Goal: Task Accomplishment & Management: Manage account settings

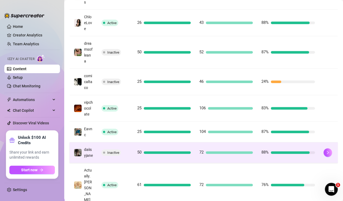
scroll to position [241, 0]
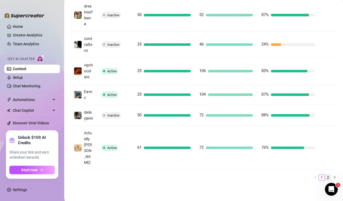
click at [325, 180] on link "2" at bounding box center [328, 177] width 6 height 6
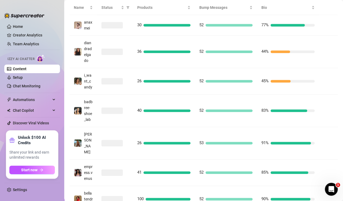
scroll to position [107, 0]
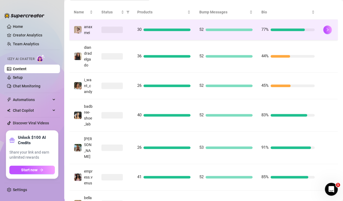
click at [195, 39] on td "52" at bounding box center [226, 30] width 62 height 21
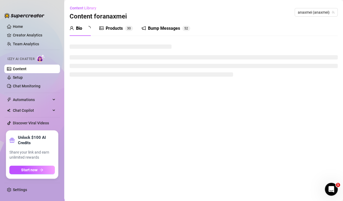
click at [177, 3] on main "Content Library Content for anaxmei anaxmei (anaxmei) Bio Products 3 0 Bump Mes…" at bounding box center [203, 100] width 279 height 201
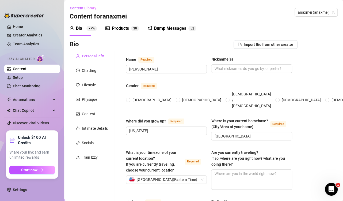
radio input "true"
type input "August 2nd, 2000"
click at [122, 30] on div "Products" at bounding box center [120, 28] width 17 height 6
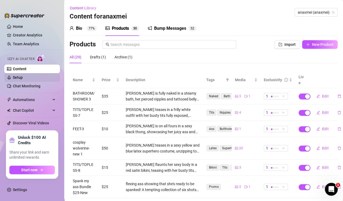
click at [21, 77] on link "Setup" at bounding box center [18, 77] width 10 height 4
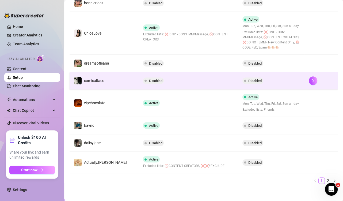
scroll to position [160, 0]
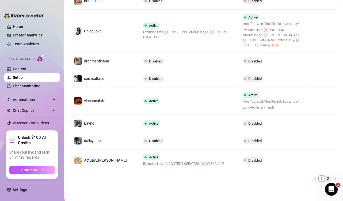
click at [325, 177] on link "2" at bounding box center [328, 178] width 6 height 6
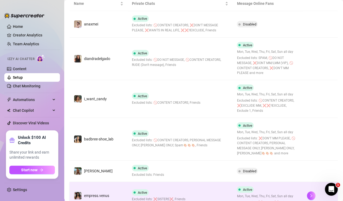
scroll to position [53, 0]
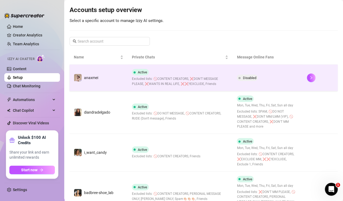
click at [172, 77] on span "Excluded lists: 🚫CONTENT CREATORS, ❌DON'T MESSAGE PLEASE, ❌WANTS IN REAL LIFE, …" at bounding box center [180, 81] width 97 height 10
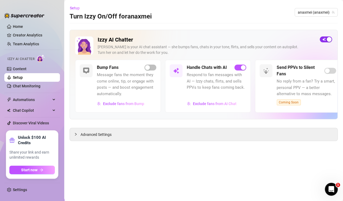
click at [324, 39] on span "button" at bounding box center [326, 39] width 12 height 6
